Goal: Task Accomplishment & Management: Manage account settings

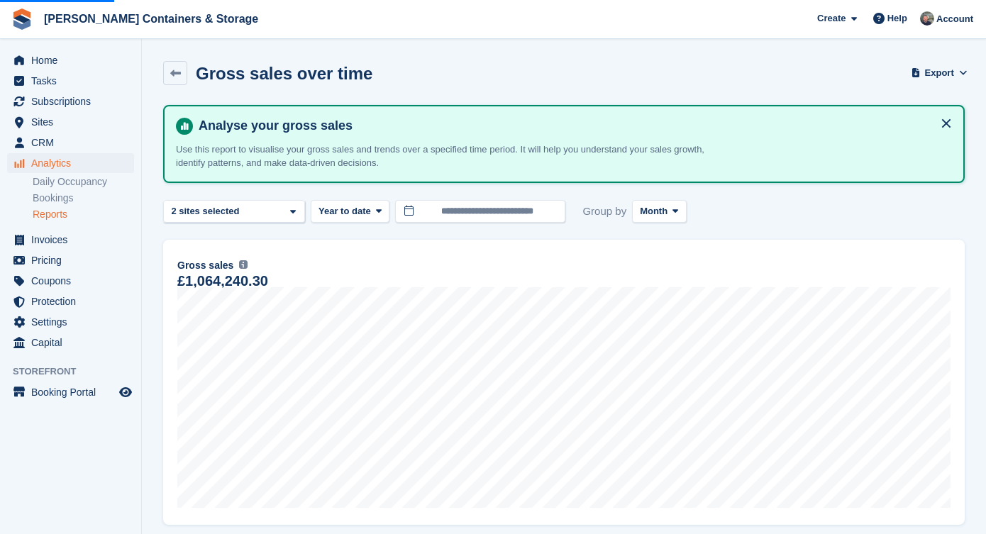
scroll to position [292, 0]
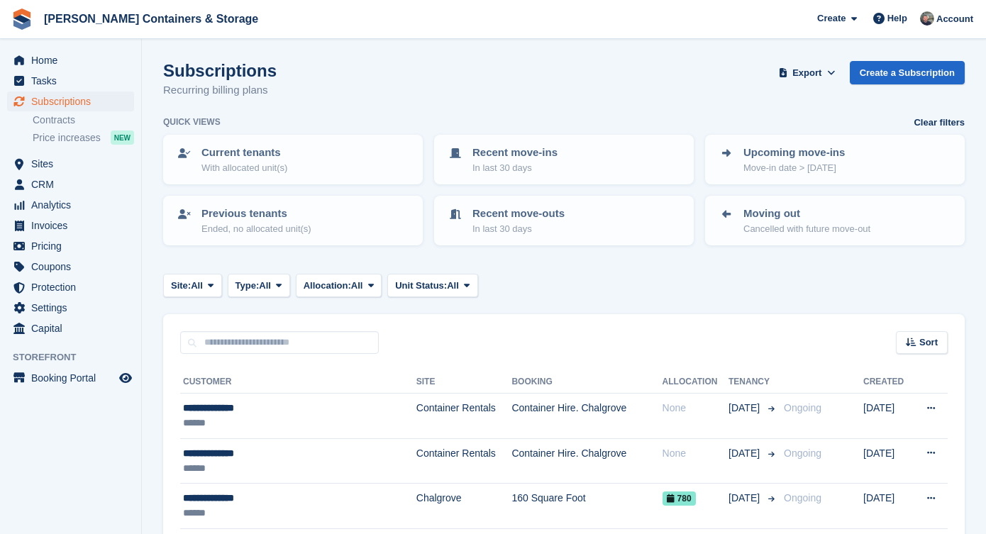
click at [209, 339] on input "text" at bounding box center [279, 342] width 199 height 23
type input "*******"
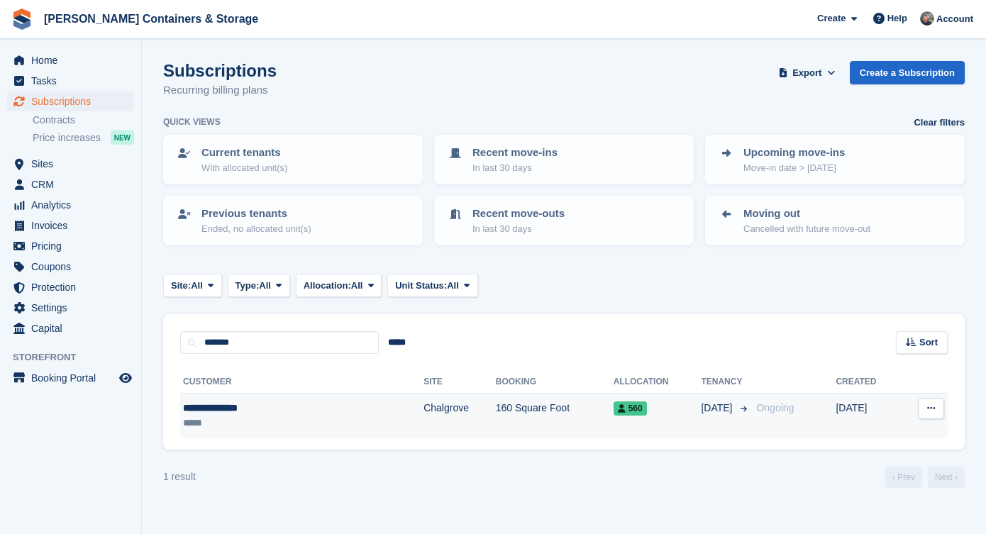
click at [245, 424] on div "*****" at bounding box center [258, 423] width 150 height 15
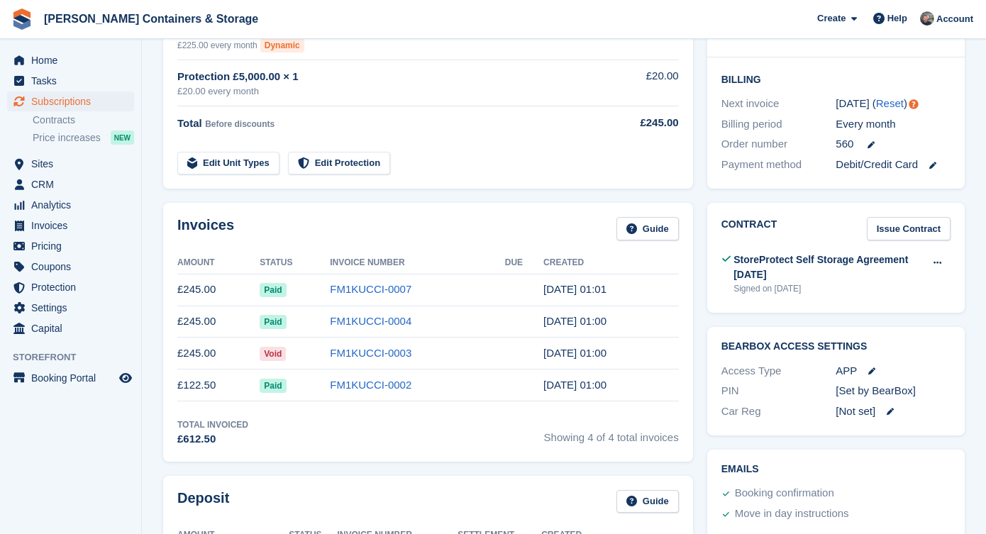
scroll to position [307, 0]
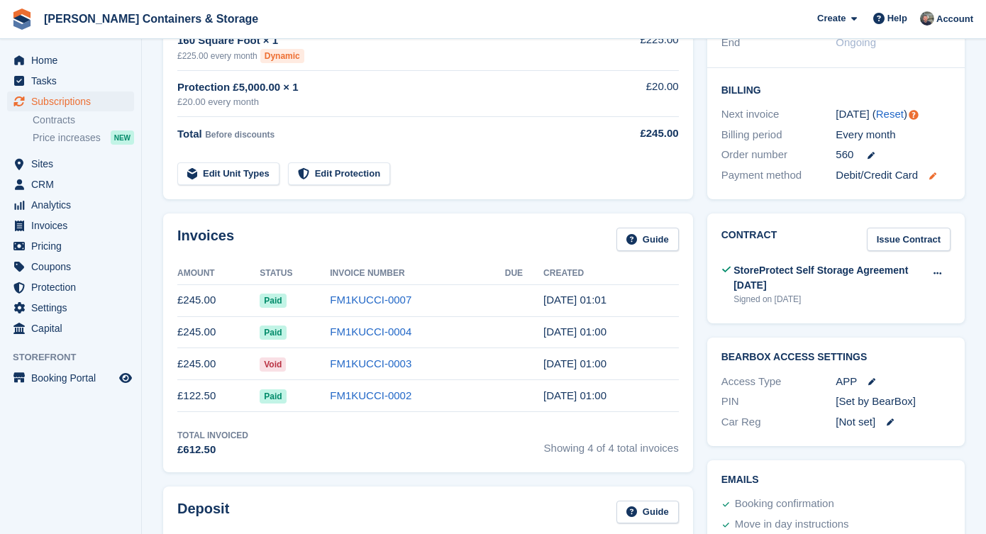
click at [934, 174] on icon at bounding box center [933, 175] width 7 height 7
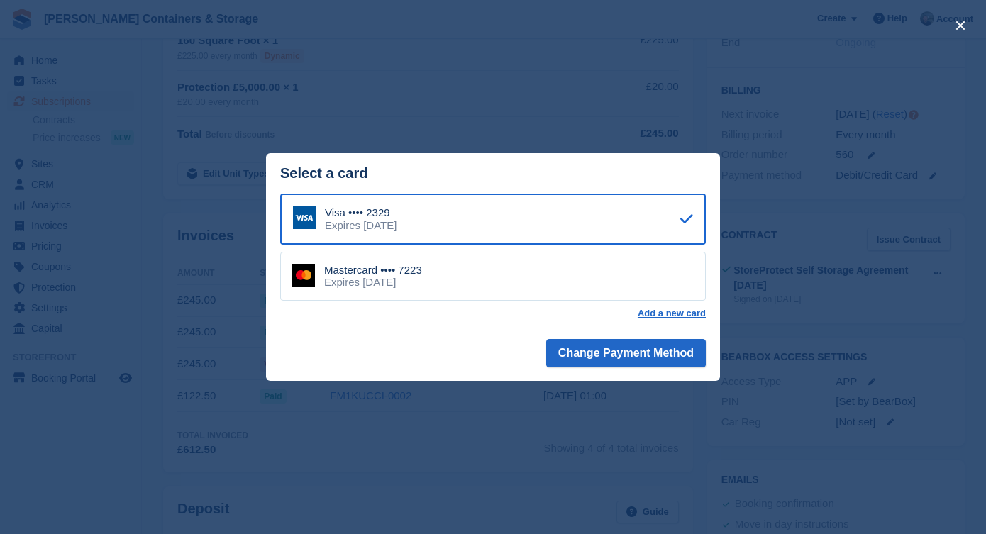
click at [773, 148] on div "close" at bounding box center [493, 267] width 986 height 534
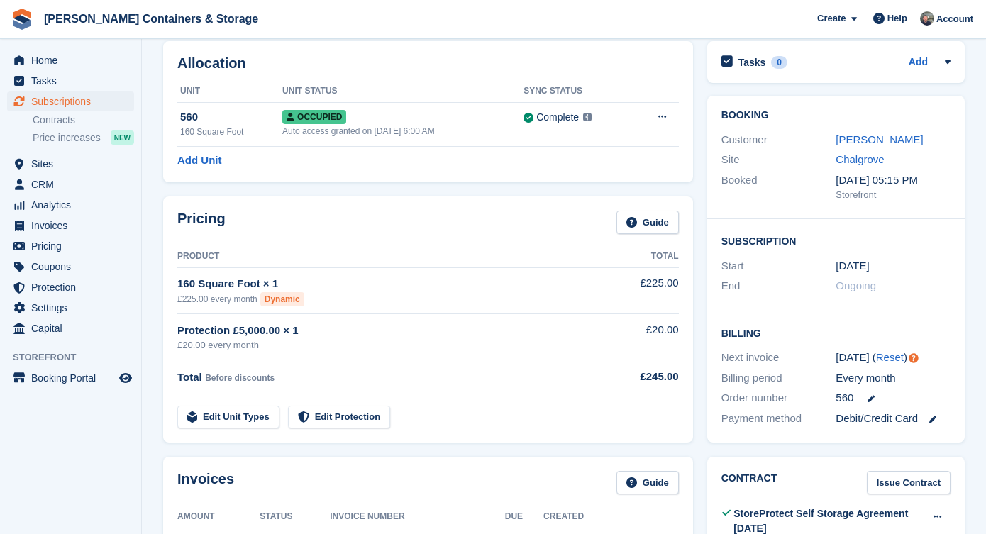
scroll to position [8, 0]
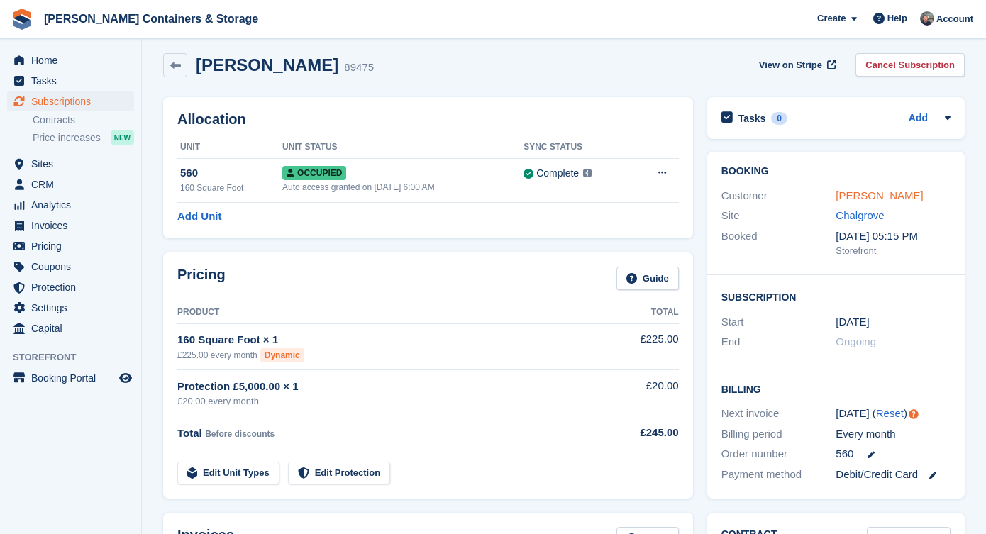
click at [854, 193] on link "[PERSON_NAME]" at bounding box center [879, 195] width 87 height 12
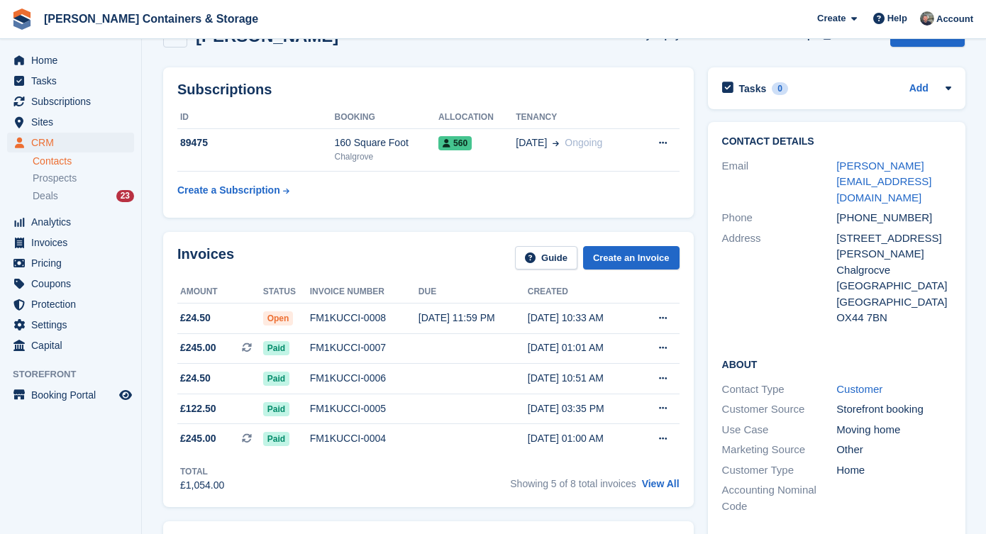
scroll to position [38, 0]
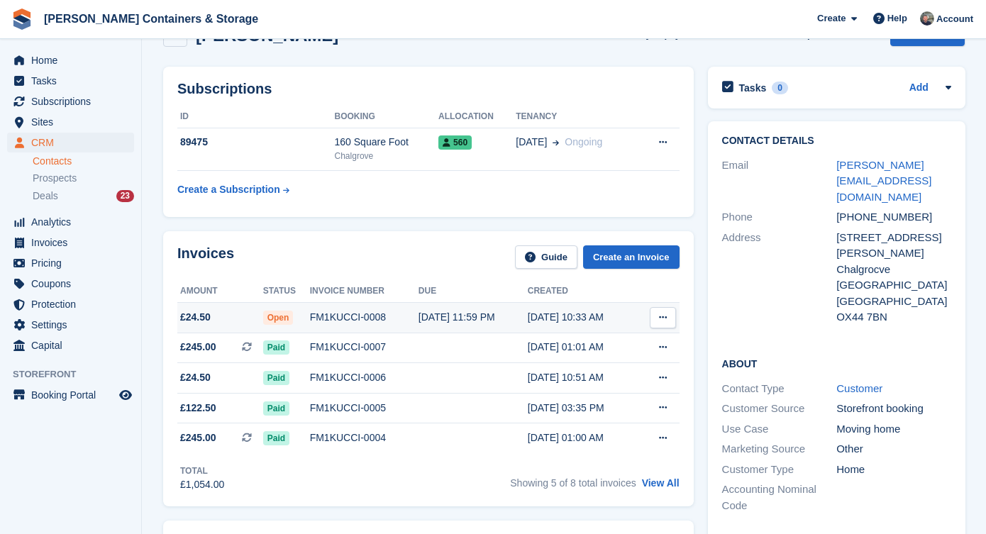
click at [367, 322] on div "FM1KUCCI-0008" at bounding box center [364, 317] width 109 height 15
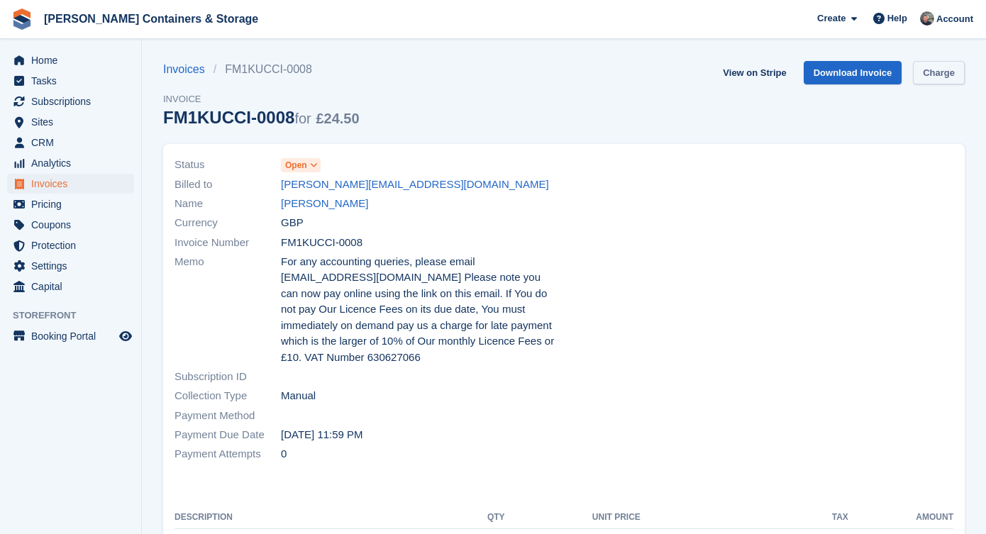
click at [932, 83] on link "Charge" at bounding box center [939, 72] width 52 height 23
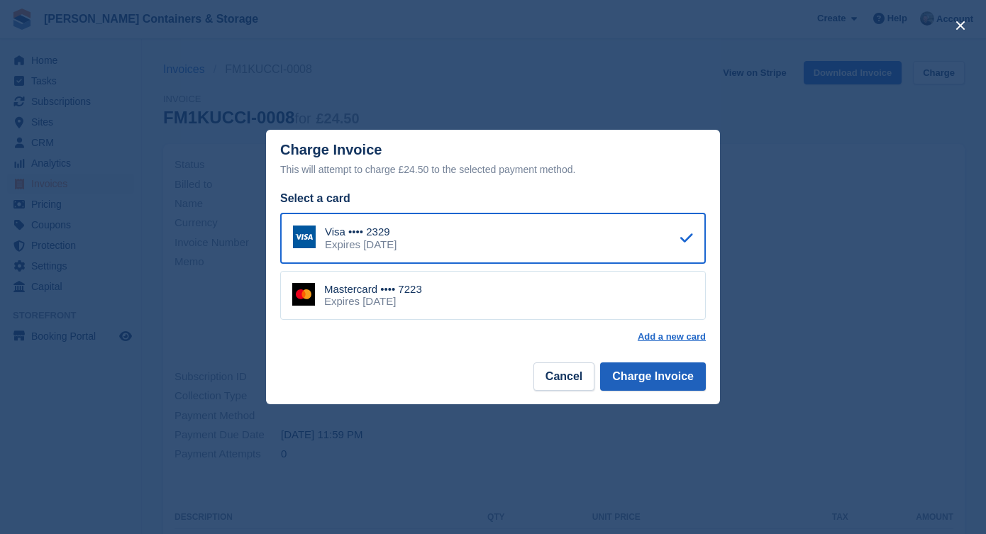
click at [634, 371] on button "Charge Invoice" at bounding box center [653, 377] width 106 height 28
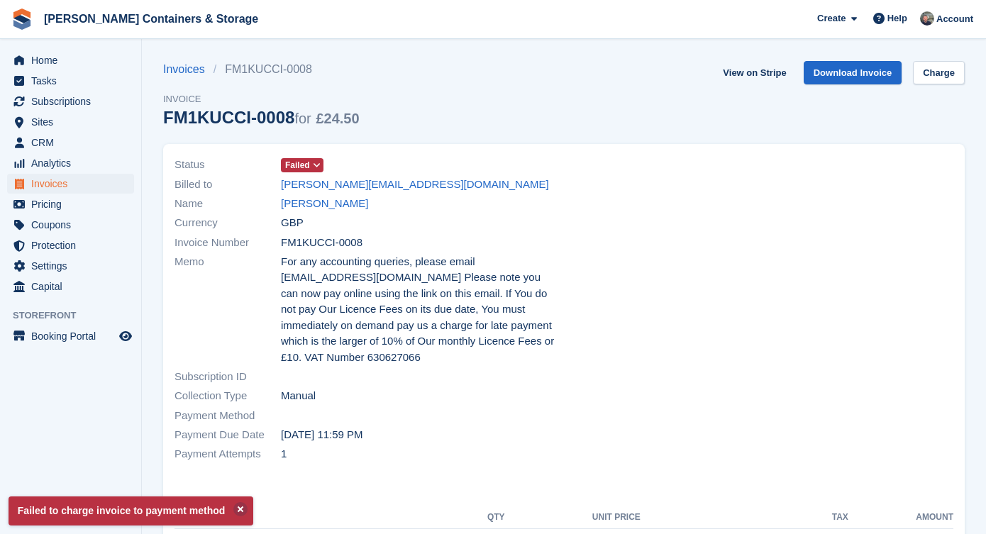
click at [924, 87] on div "View on Stripe Download Invoice Charge" at bounding box center [841, 75] width 248 height 29
click at [929, 77] on link "Charge" at bounding box center [939, 72] width 52 height 23
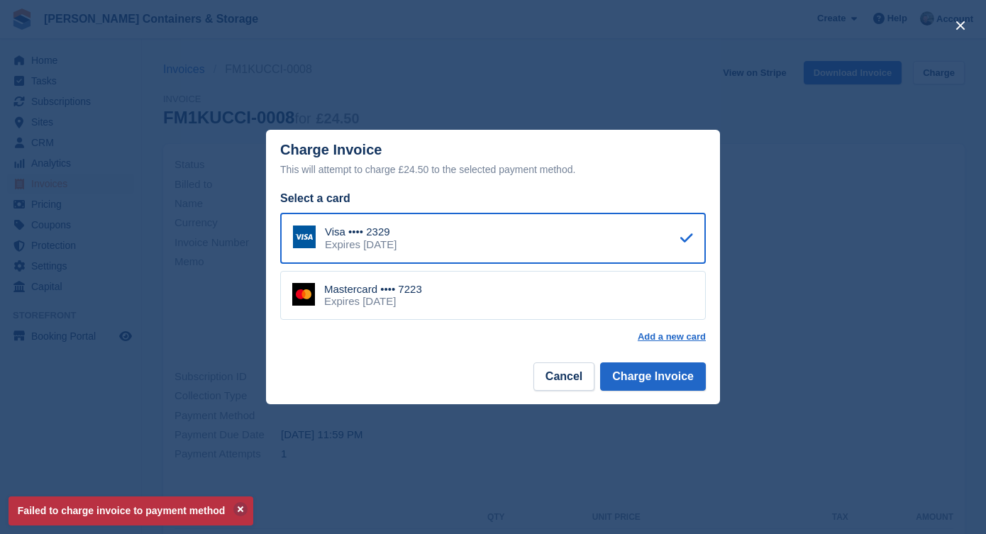
click at [420, 298] on div "Expires April 2026" at bounding box center [373, 301] width 98 height 13
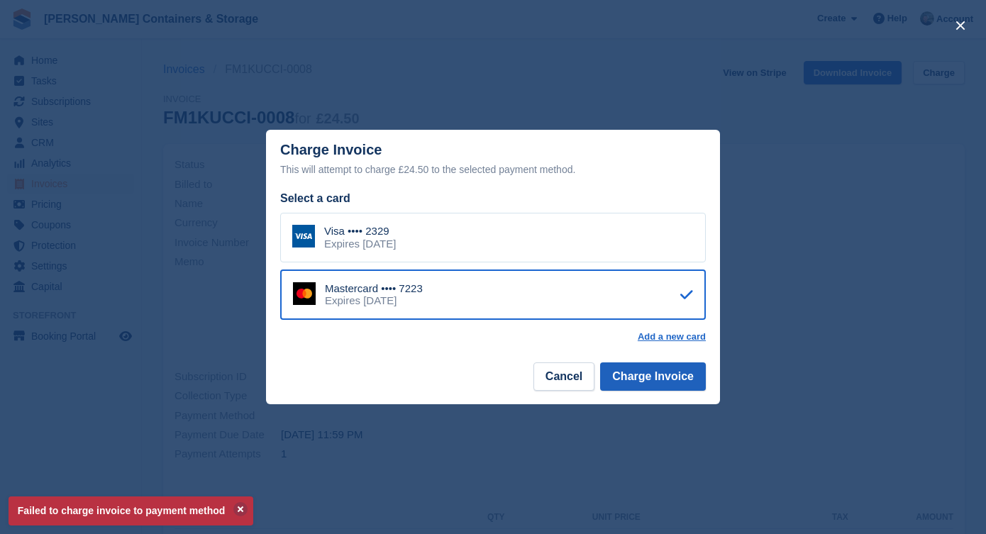
click at [683, 387] on button "Charge Invoice" at bounding box center [653, 377] width 106 height 28
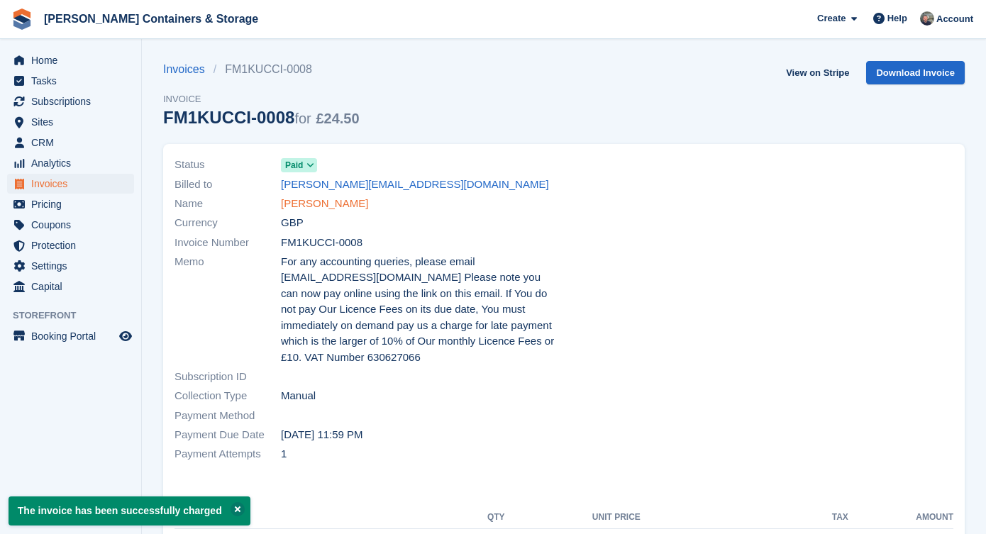
click at [321, 205] on link "Anthony francis" at bounding box center [324, 204] width 87 height 16
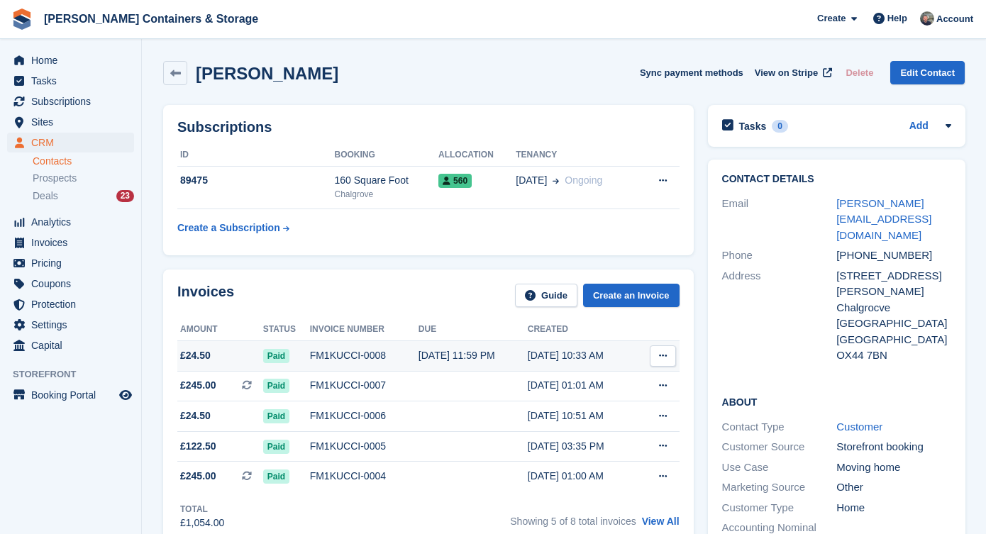
click at [463, 347] on td "30 Sep, 11:59 PM" at bounding box center [473, 356] width 109 height 31
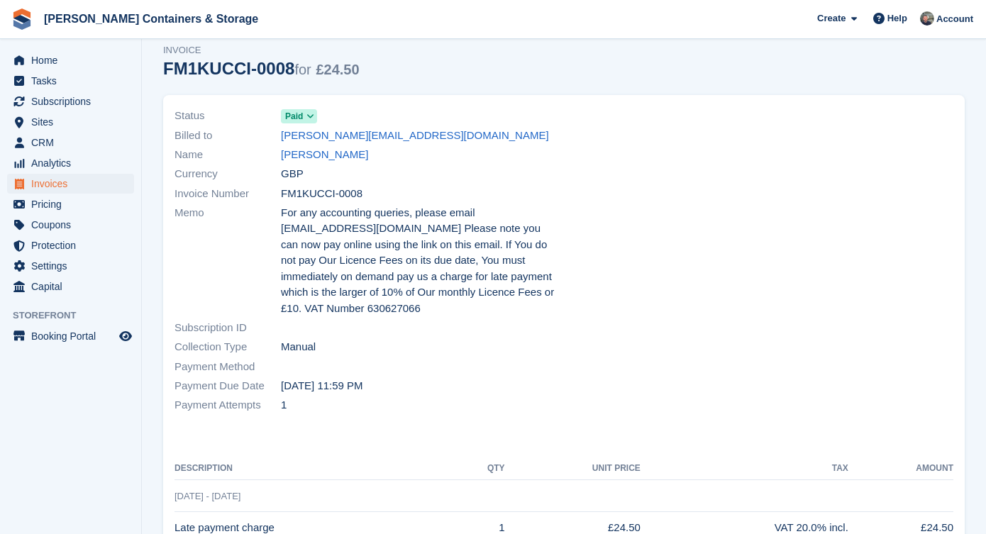
scroll to position [26, 0]
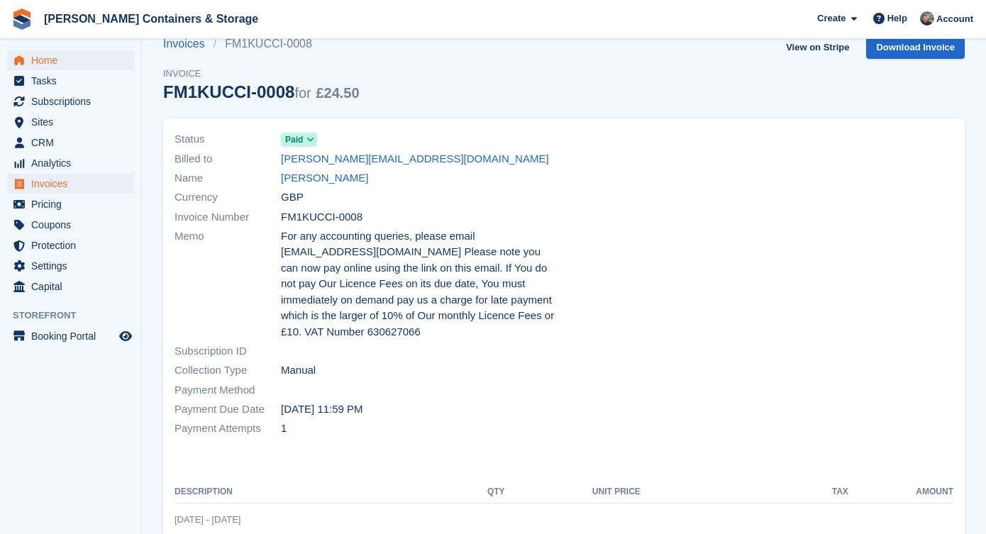
click at [87, 63] on span "Home" at bounding box center [73, 60] width 85 height 20
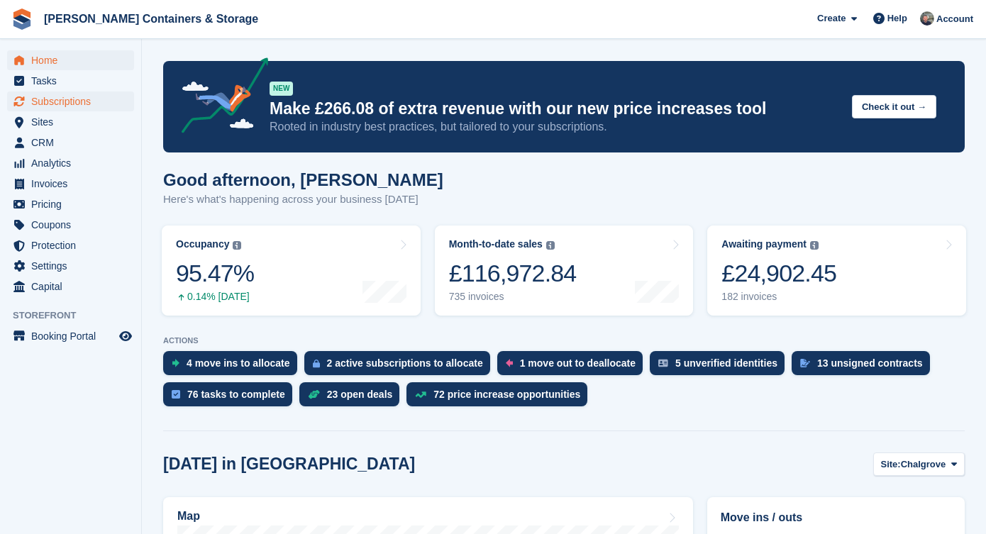
click at [84, 92] on span "Subscriptions" at bounding box center [73, 102] width 85 height 20
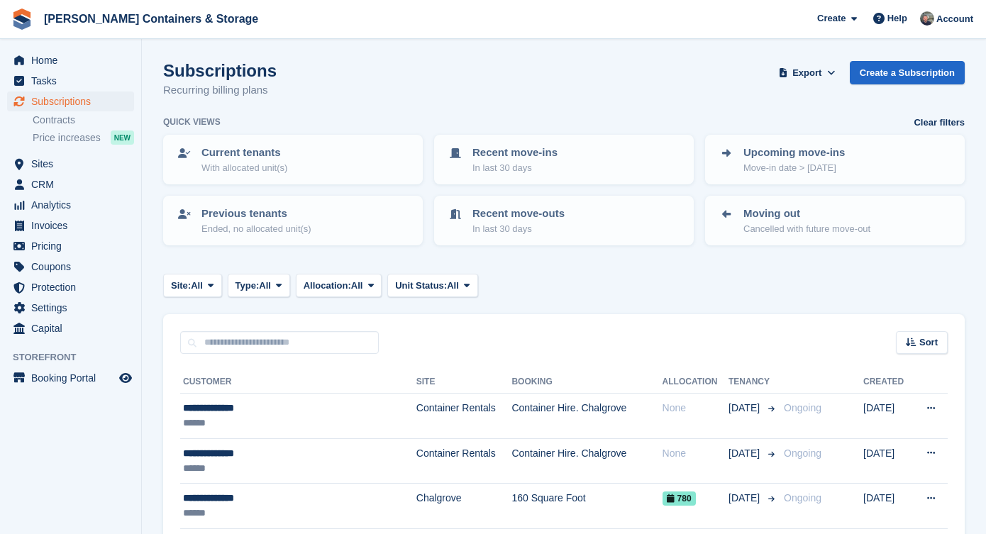
click at [280, 328] on div "Sort Sort by Customer name Date created Move in date Move out date Created (old…" at bounding box center [564, 334] width 802 height 40
click at [278, 336] on input "text" at bounding box center [279, 342] width 199 height 23
type input "******"
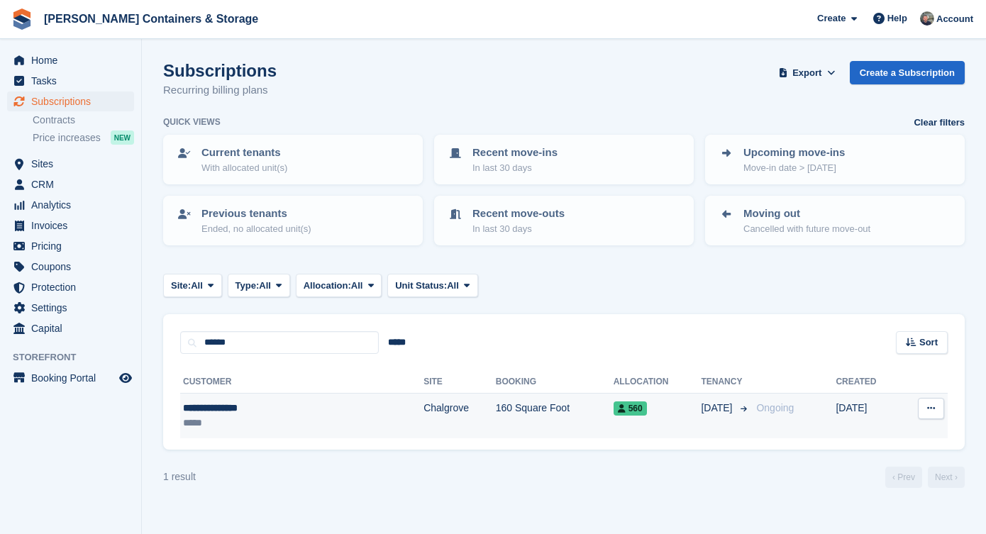
click at [333, 409] on div "**********" at bounding box center [258, 408] width 150 height 15
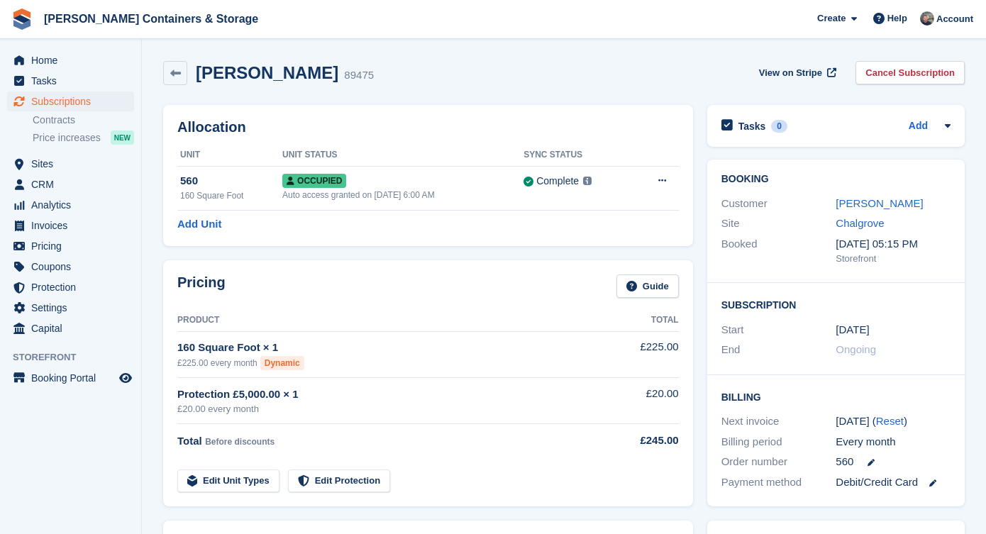
click at [882, 203] on link "Anthony francis" at bounding box center [879, 203] width 87 height 12
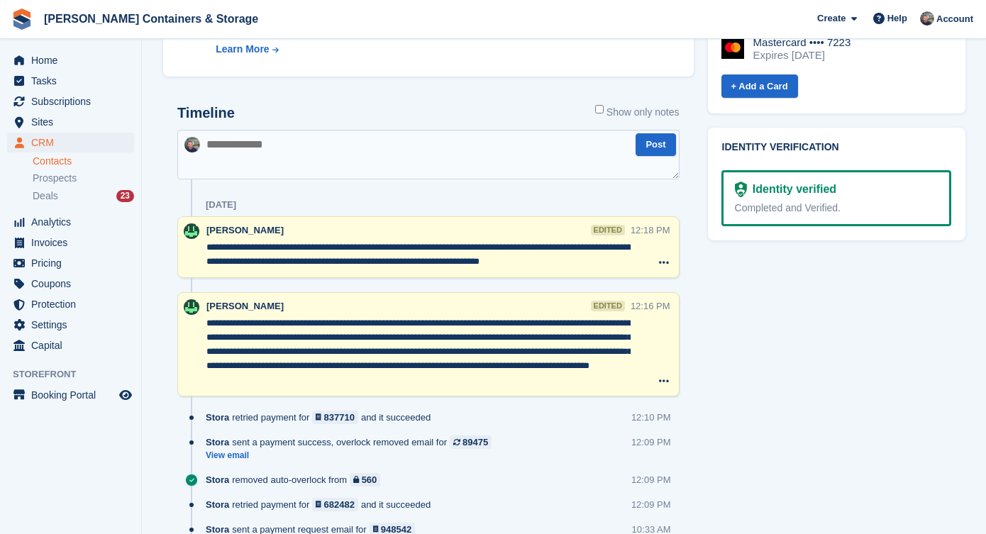
scroll to position [753, 0]
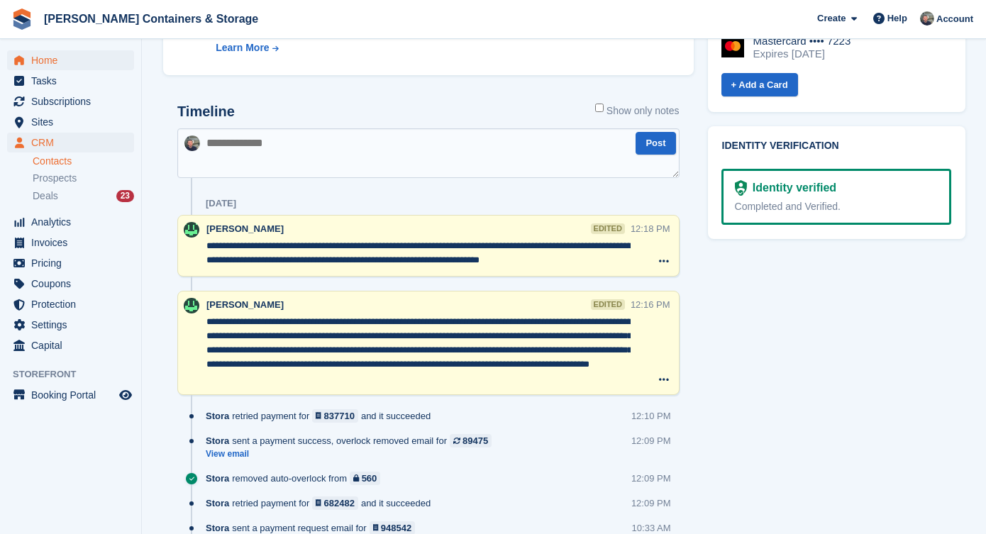
click at [71, 57] on span "Home" at bounding box center [73, 60] width 85 height 20
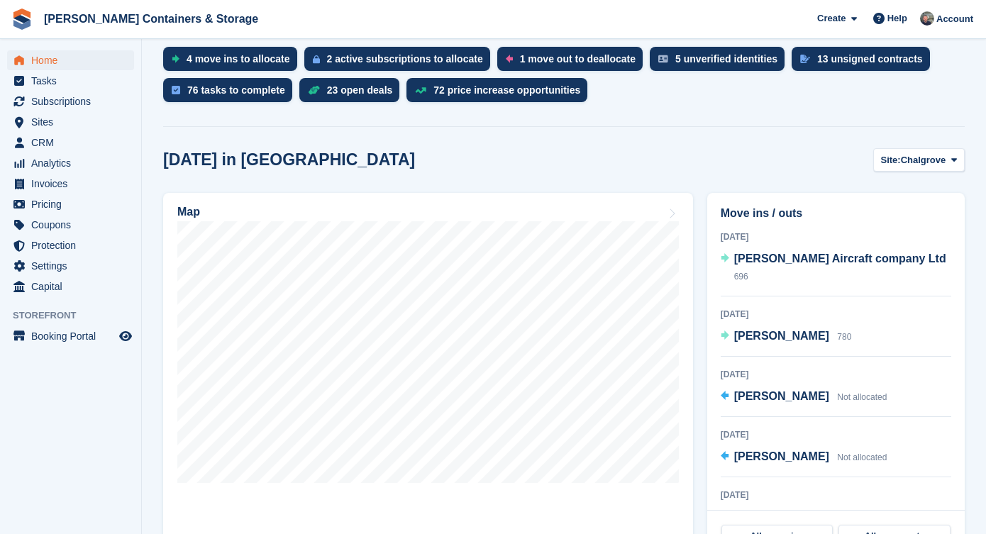
scroll to position [327, 0]
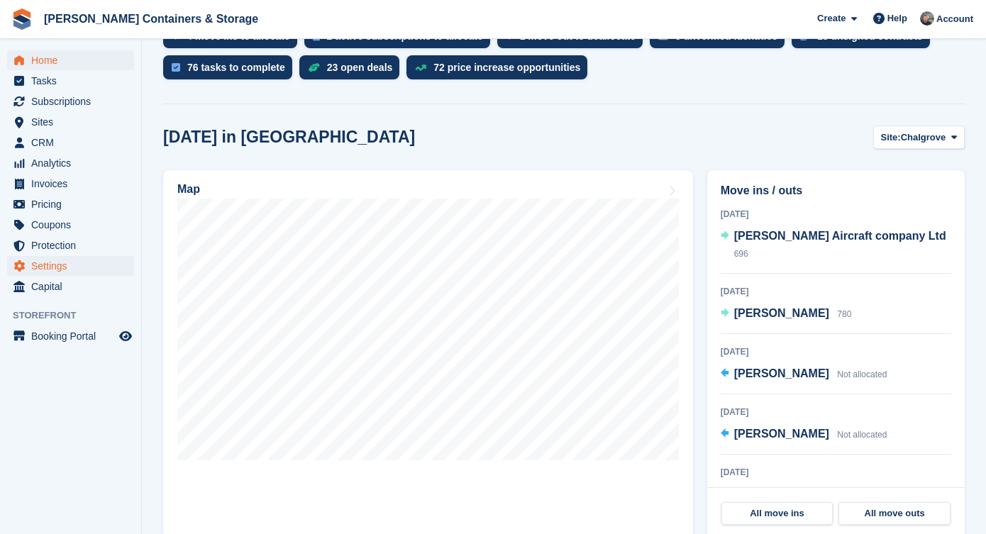
click at [49, 270] on span "Settings" at bounding box center [73, 266] width 85 height 20
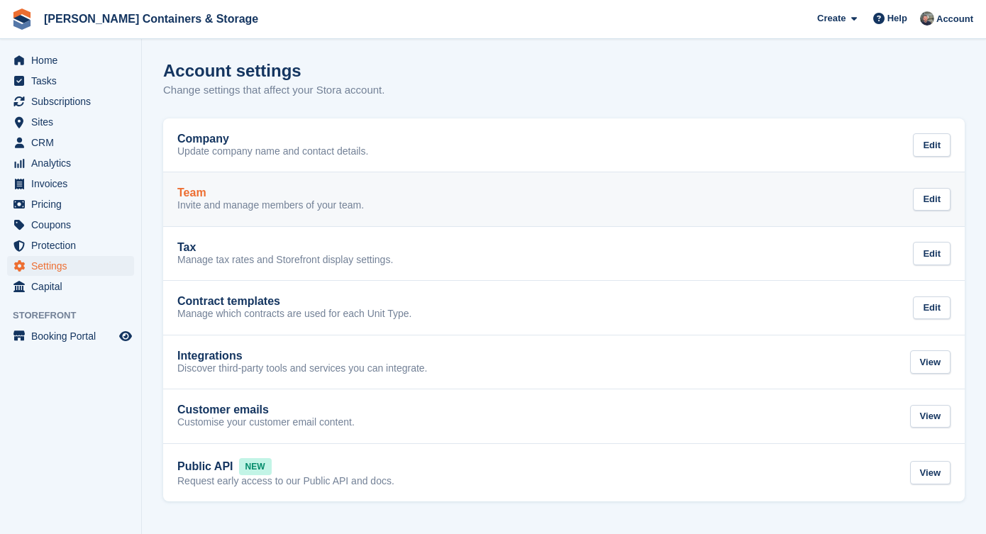
click at [211, 206] on p "Invite and manage members of your team." at bounding box center [270, 205] width 187 height 13
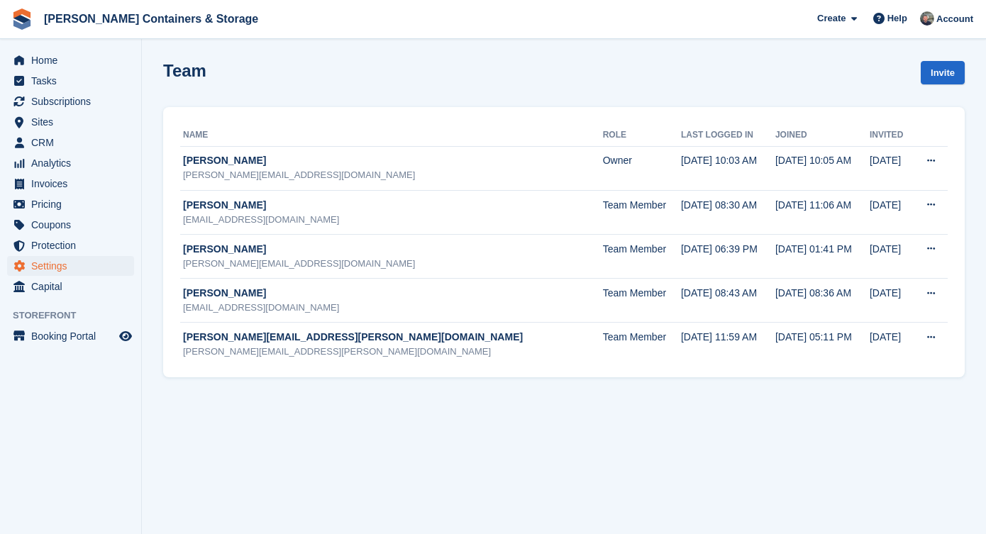
click at [63, 70] on ul "Home" at bounding box center [70, 60] width 141 height 21
click at [60, 60] on span "Home" at bounding box center [73, 60] width 85 height 20
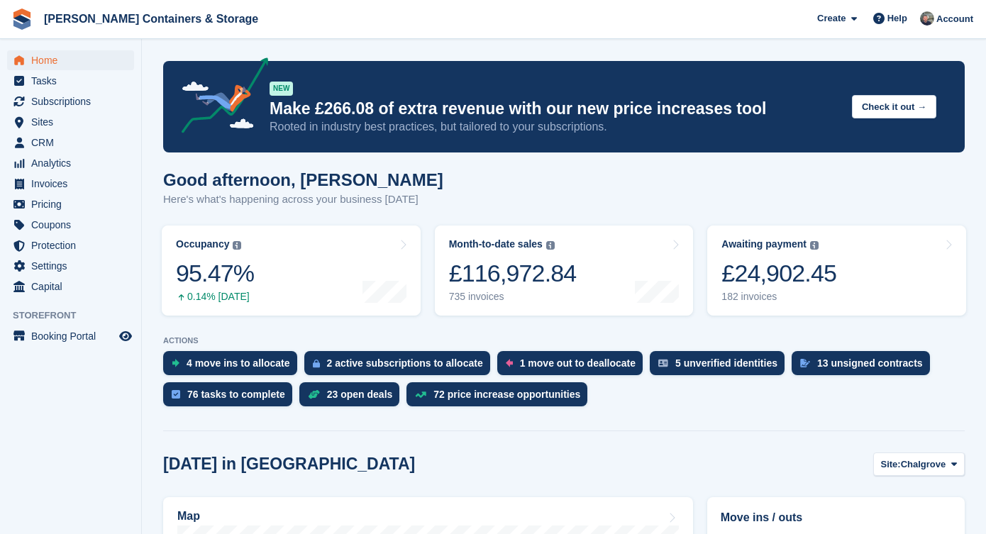
click at [434, 15] on span "[PERSON_NAME] Containers & Storage Create Subscription Invoice Contact Deal Dis…" at bounding box center [493, 19] width 986 height 38
